Goal: Information Seeking & Learning: Learn about a topic

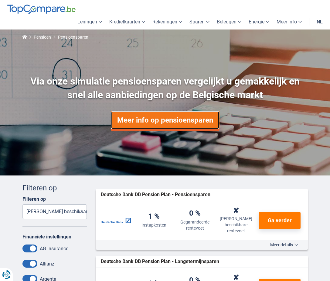
click at [176, 118] on link "Meer info op pensioensparen" at bounding box center [165, 120] width 109 height 18
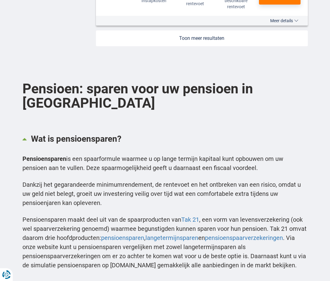
scroll to position [911, 0]
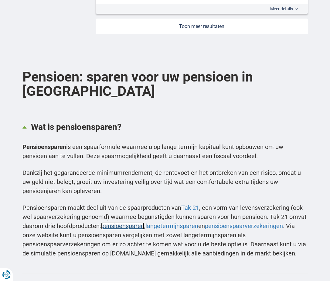
click at [134, 222] on link "pensioensparen" at bounding box center [122, 225] width 43 height 7
